Goal: Transaction & Acquisition: Purchase product/service

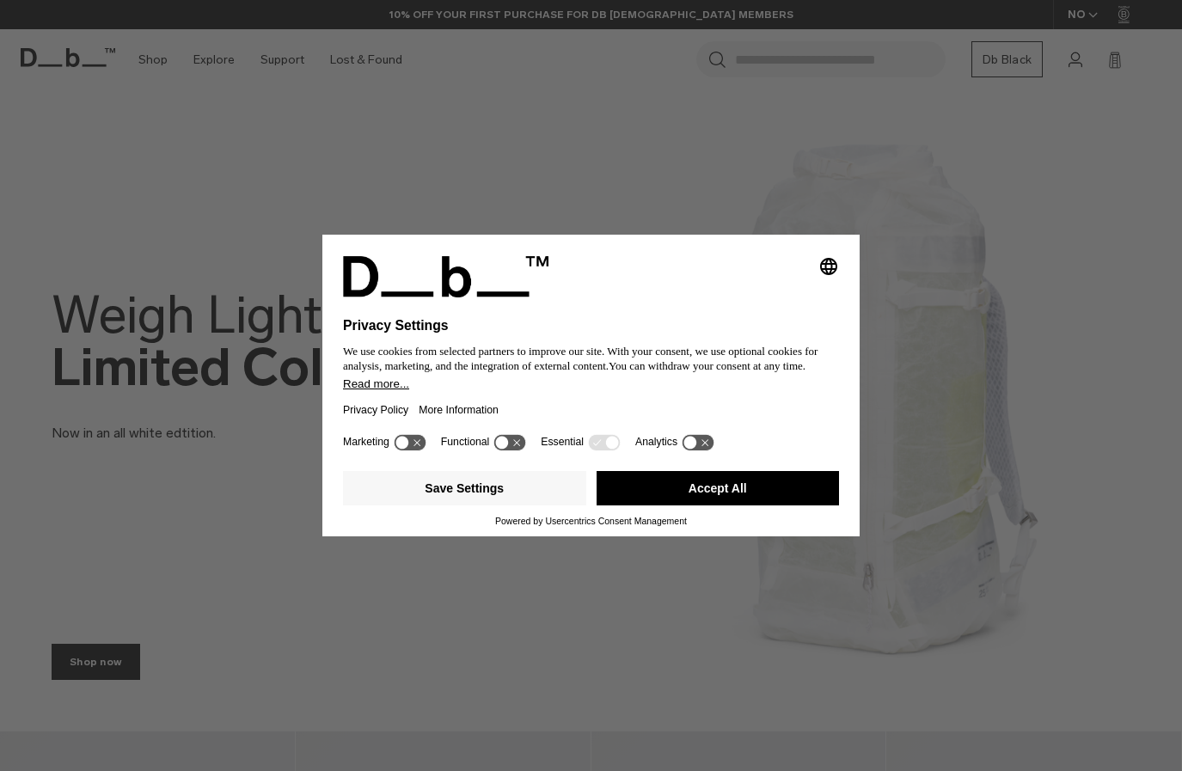
click at [763, 485] on button "Accept All" at bounding box center [717, 488] width 243 height 34
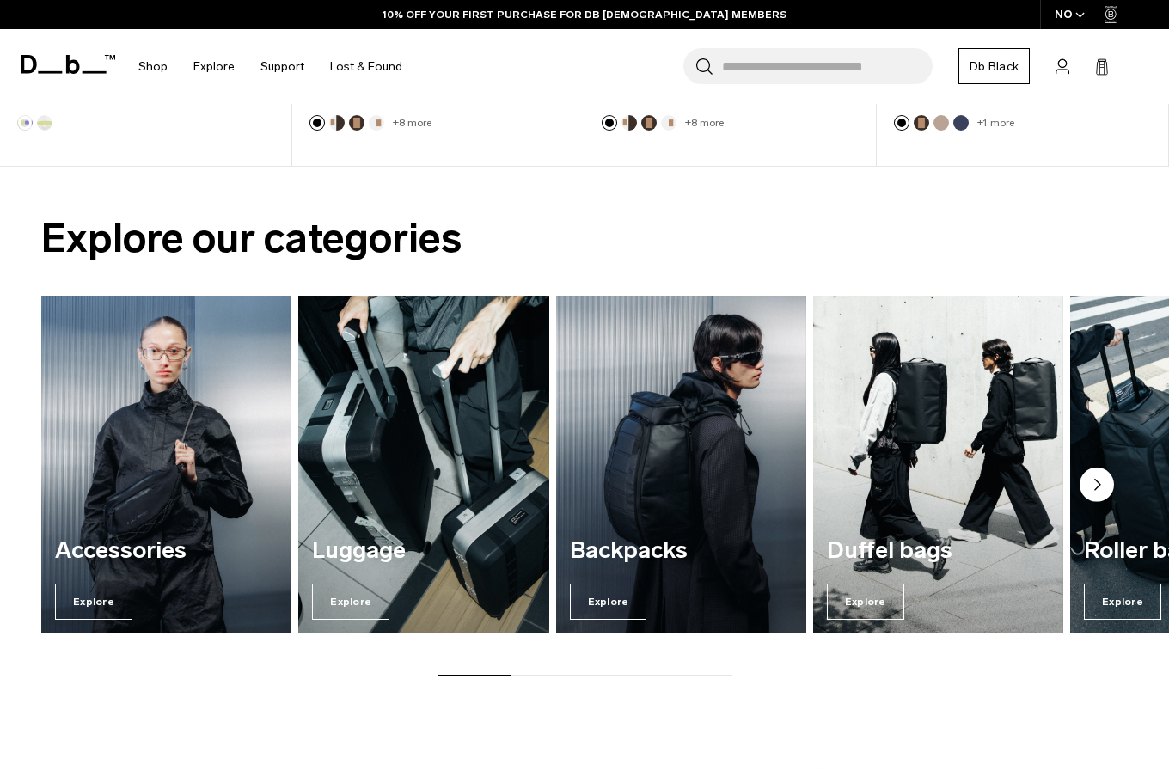
scroll to position [1031, 0]
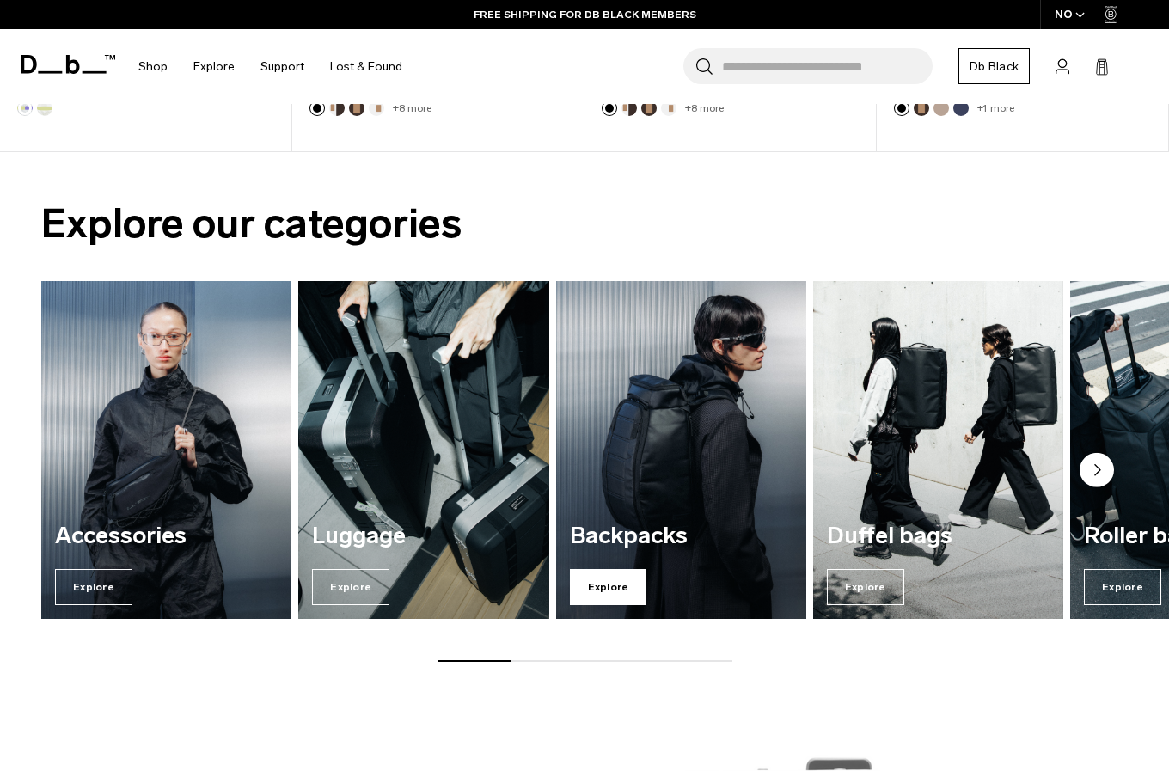
click at [603, 588] on span "Explore" at bounding box center [608, 587] width 77 height 36
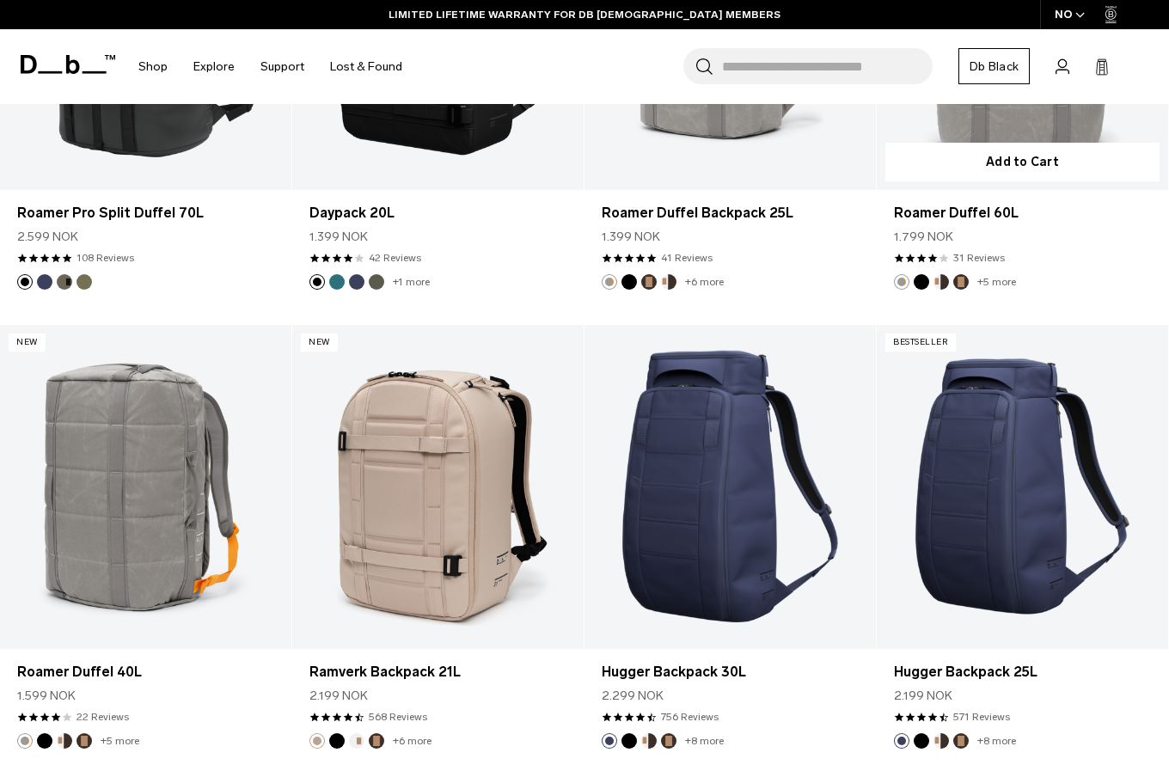
scroll to position [2406, 0]
